Goal: Communication & Community: Answer question/provide support

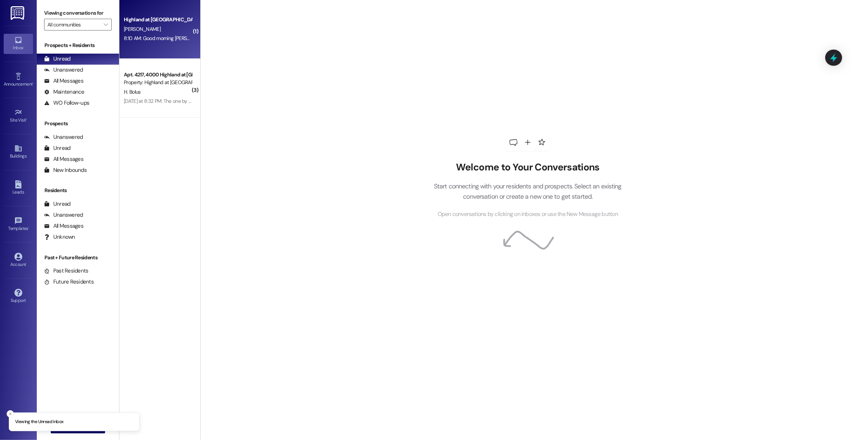
click at [161, 48] on div "Highland at [GEOGRAPHIC_DATA] [PERSON_NAME] 8:10 AM: Good morning [PERSON_NAME]…" at bounding box center [159, 29] width 81 height 59
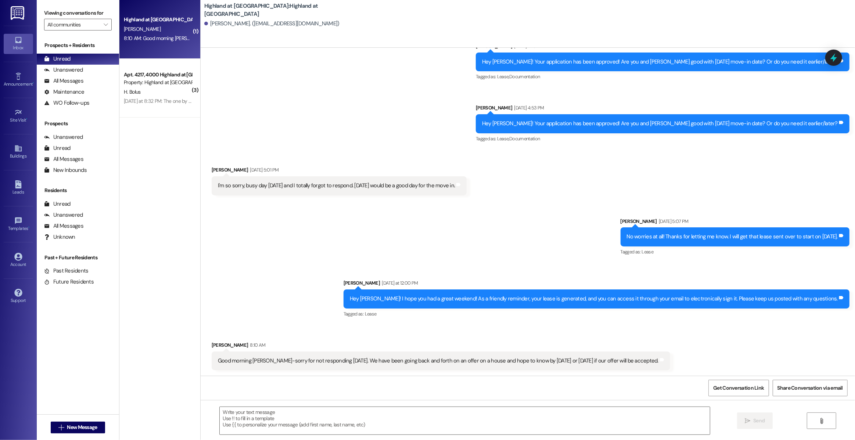
scroll to position [890, 0]
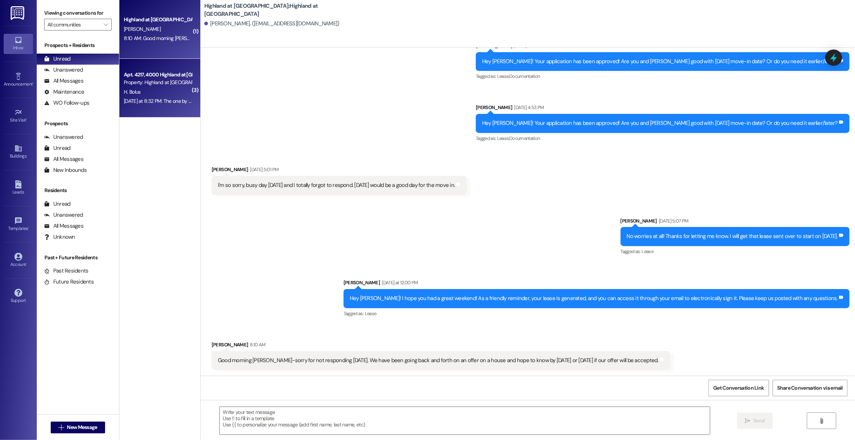
click at [158, 94] on div "H. Bolus" at bounding box center [157, 91] width 69 height 9
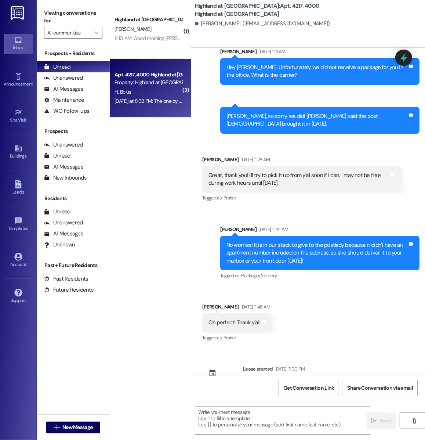
scroll to position [5014, 0]
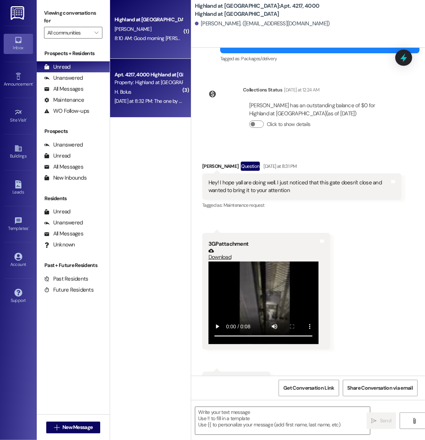
click at [137, 27] on span "[PERSON_NAME]" at bounding box center [133, 29] width 37 height 7
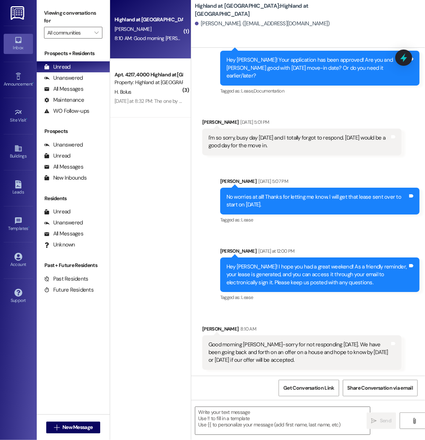
scroll to position [1023, 0]
